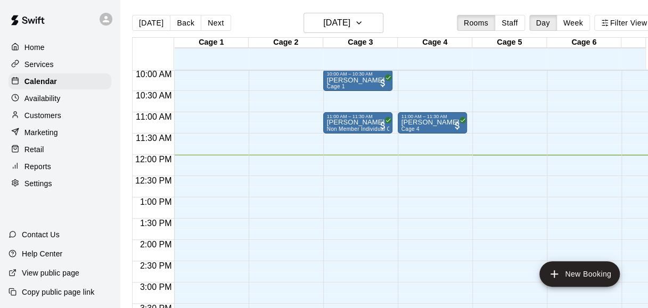
scroll to position [429, 0]
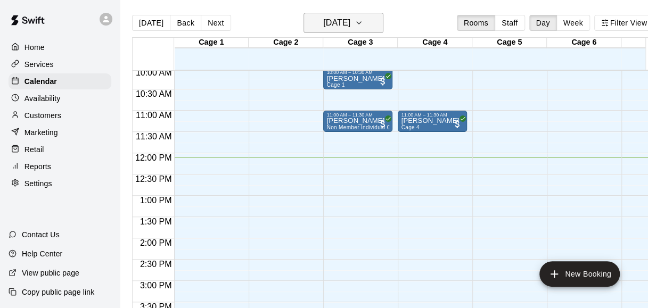
click at [363, 22] on icon "button" at bounding box center [359, 23] width 9 height 13
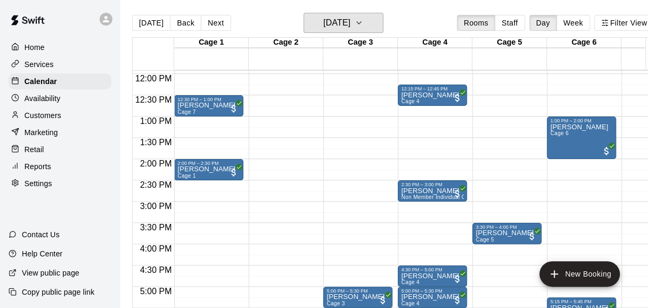
scroll to position [509, 0]
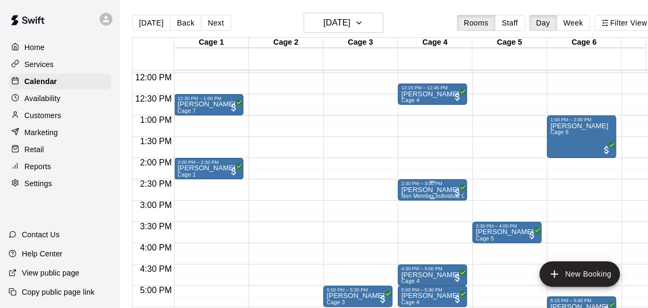
click at [442, 195] on span "Non Member Individual Cage Rental (5 or less players)" at bounding box center [470, 196] width 139 height 6
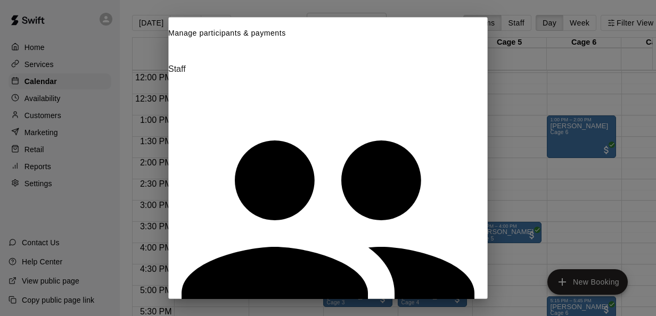
click at [183, 50] on icon "Close" at bounding box center [178, 53] width 7 height 7
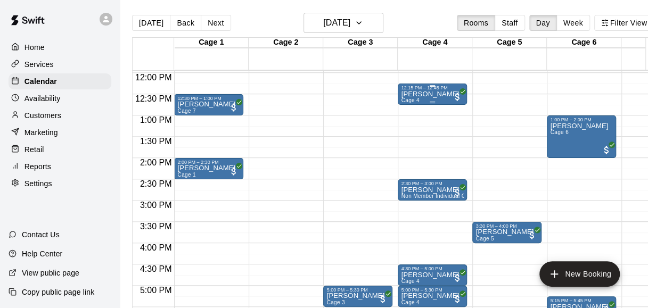
click at [442, 94] on div "[PERSON_NAME] Cage 4" at bounding box center [432, 244] width 63 height 308
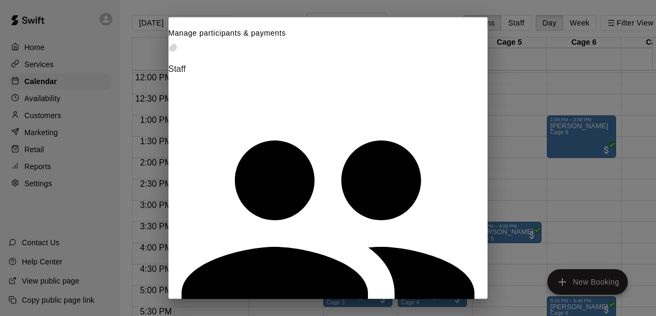
click at [172, 47] on icon "Close" at bounding box center [172, 47] width 0 height 0
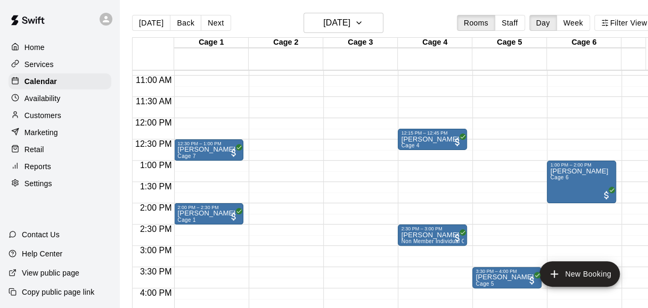
scroll to position [464, 0]
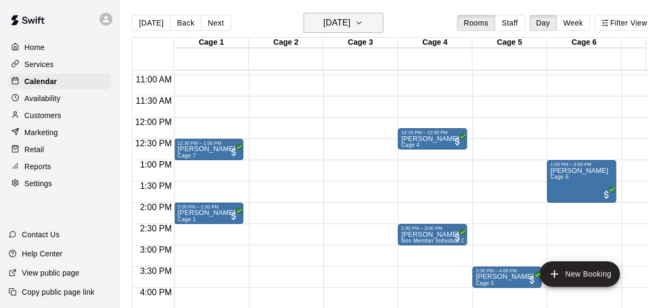
click at [363, 18] on icon "button" at bounding box center [359, 23] width 9 height 13
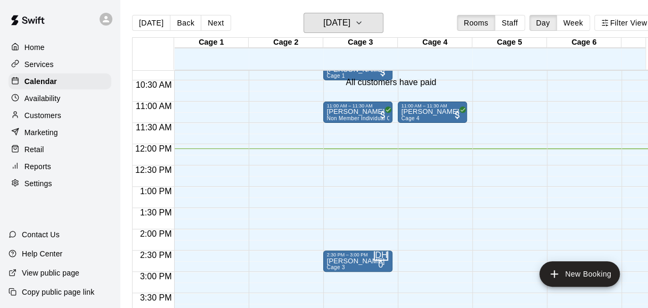
scroll to position [438, 0]
